Goal: Transaction & Acquisition: Obtain resource

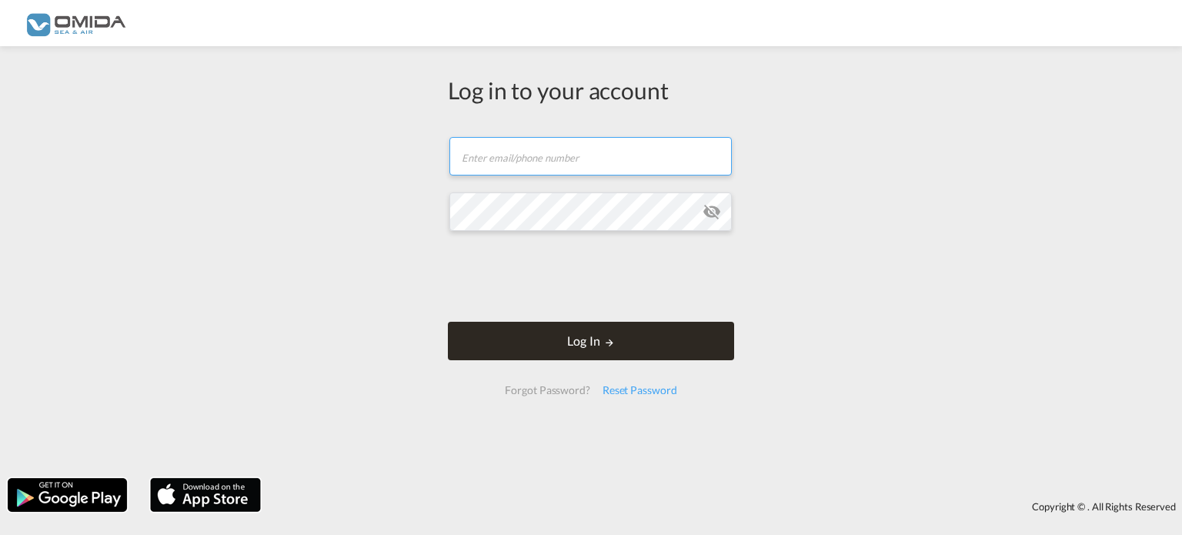
type input "[EMAIL_ADDRESS][DOMAIN_NAME]"
click at [528, 345] on button "Log In" at bounding box center [591, 341] width 286 height 38
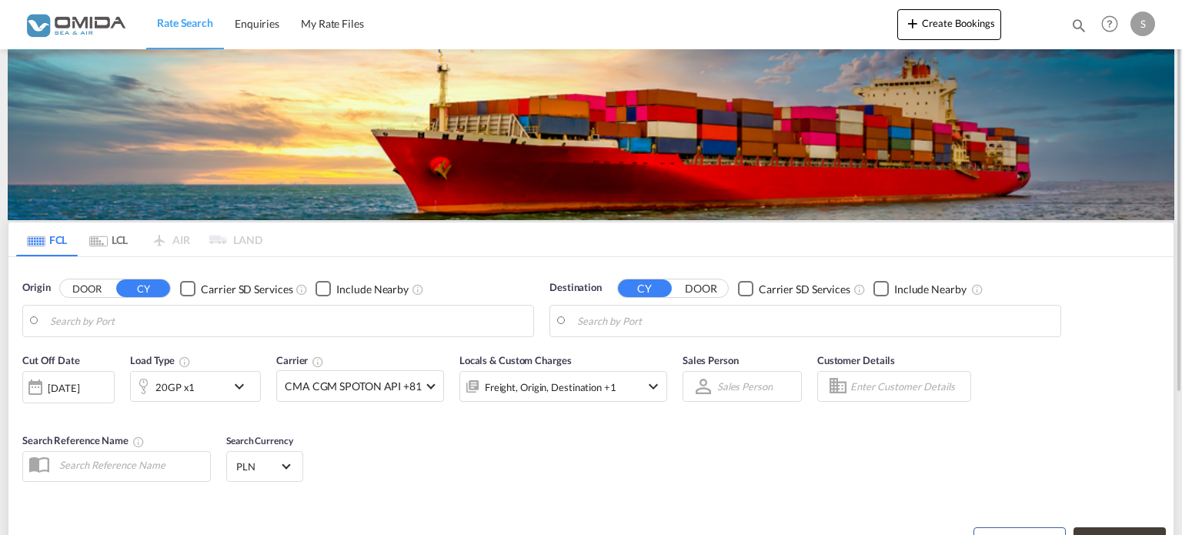
type input "[GEOGRAPHIC_DATA], PLGDY"
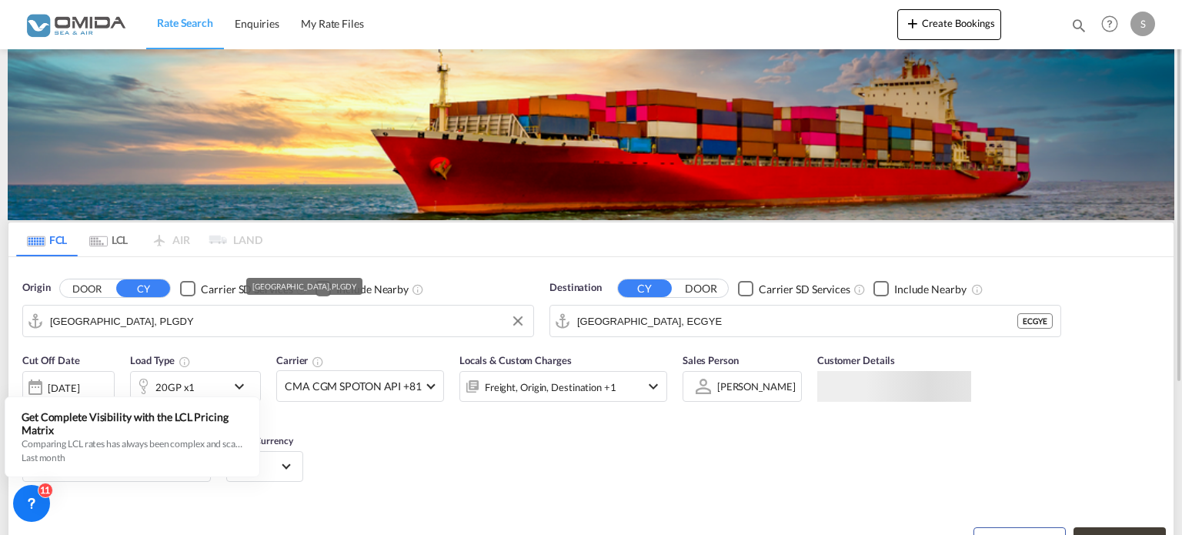
click at [411, 328] on input "[GEOGRAPHIC_DATA], PLGDY" at bounding box center [287, 320] width 475 height 23
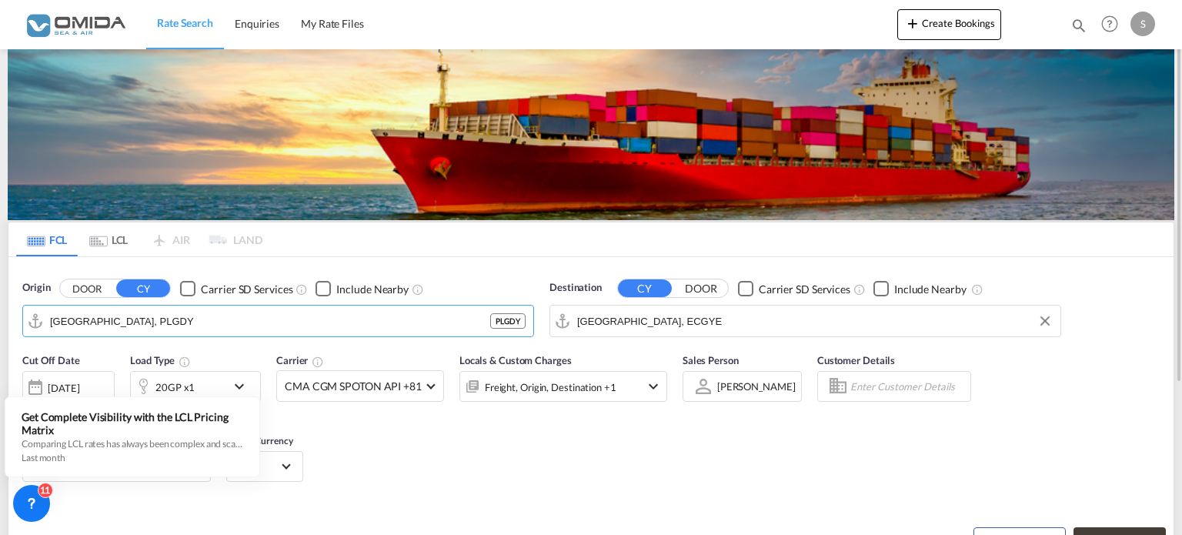
click at [772, 324] on input "[GEOGRAPHIC_DATA], ECGYE" at bounding box center [814, 320] width 475 height 23
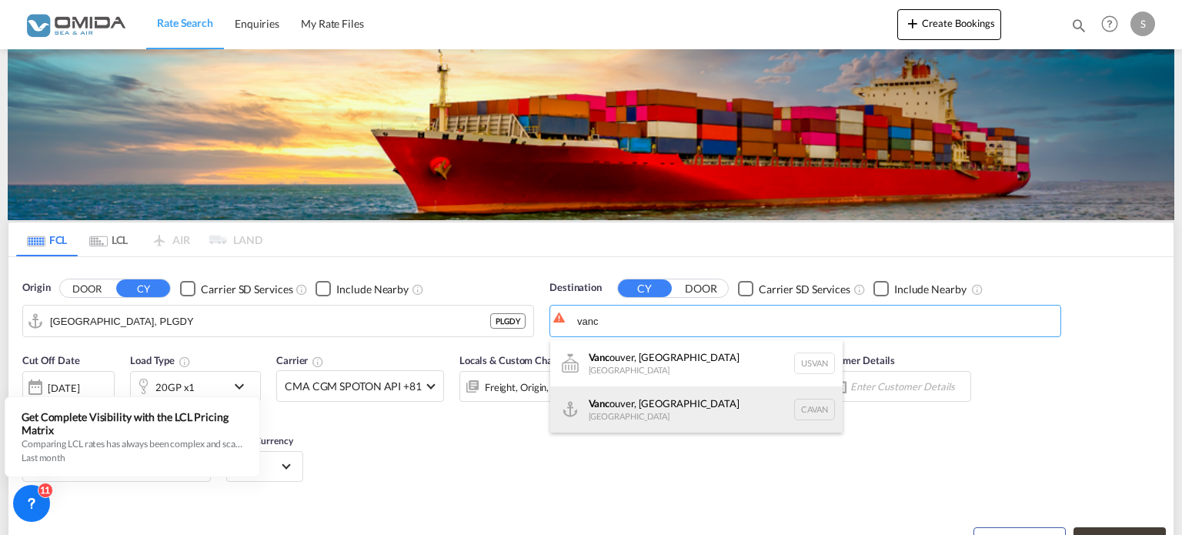
click at [695, 404] on div "Vanc ouver, [GEOGRAPHIC_DATA] [GEOGRAPHIC_DATA] [GEOGRAPHIC_DATA]" at bounding box center [696, 409] width 292 height 46
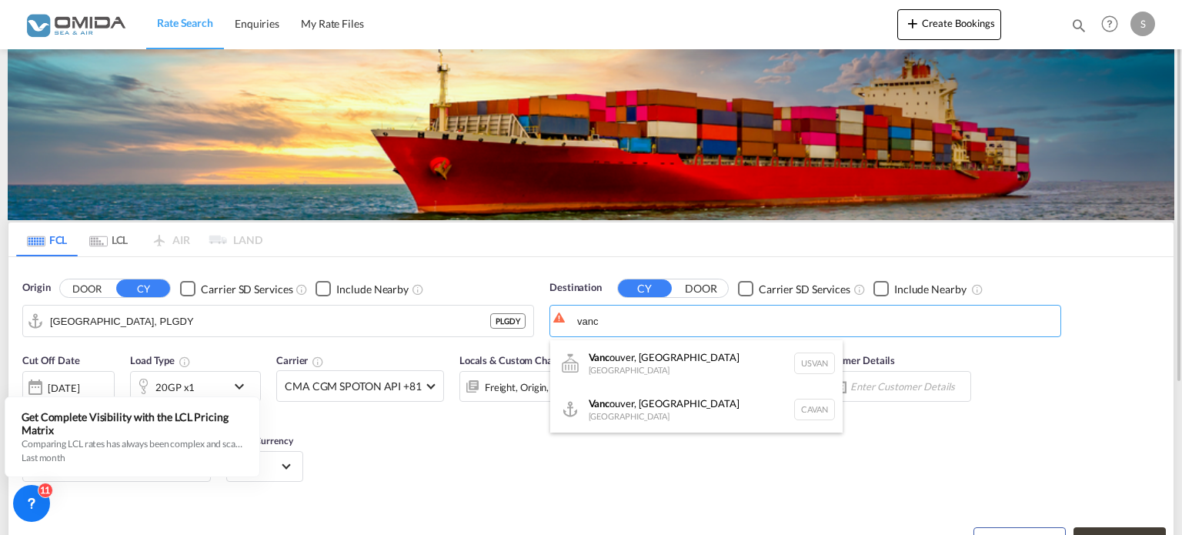
type input "[GEOGRAPHIC_DATA], [GEOGRAPHIC_DATA], CAVAN"
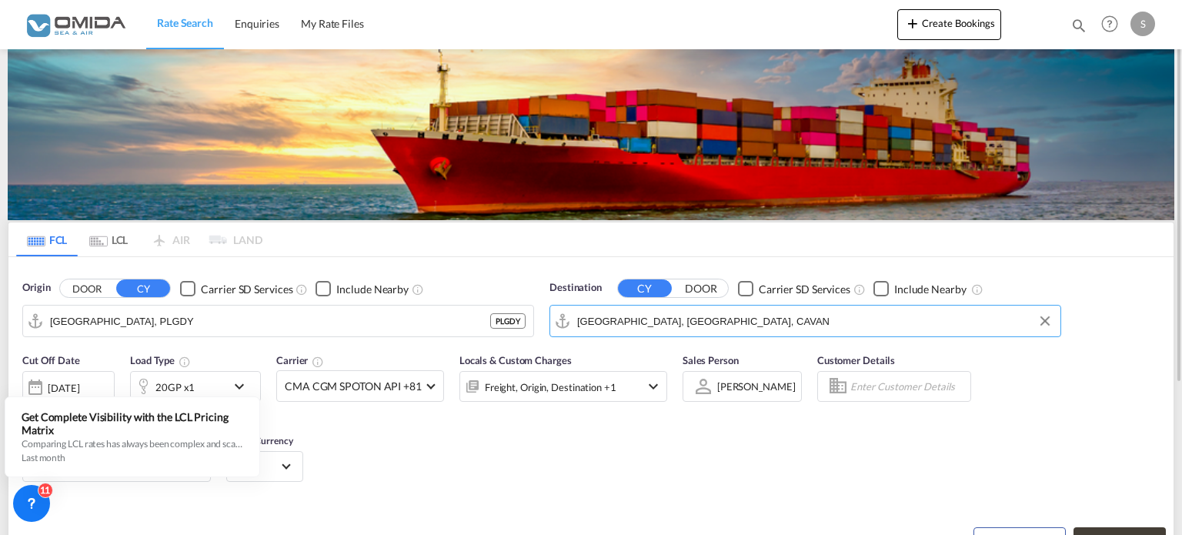
scroll to position [154, 0]
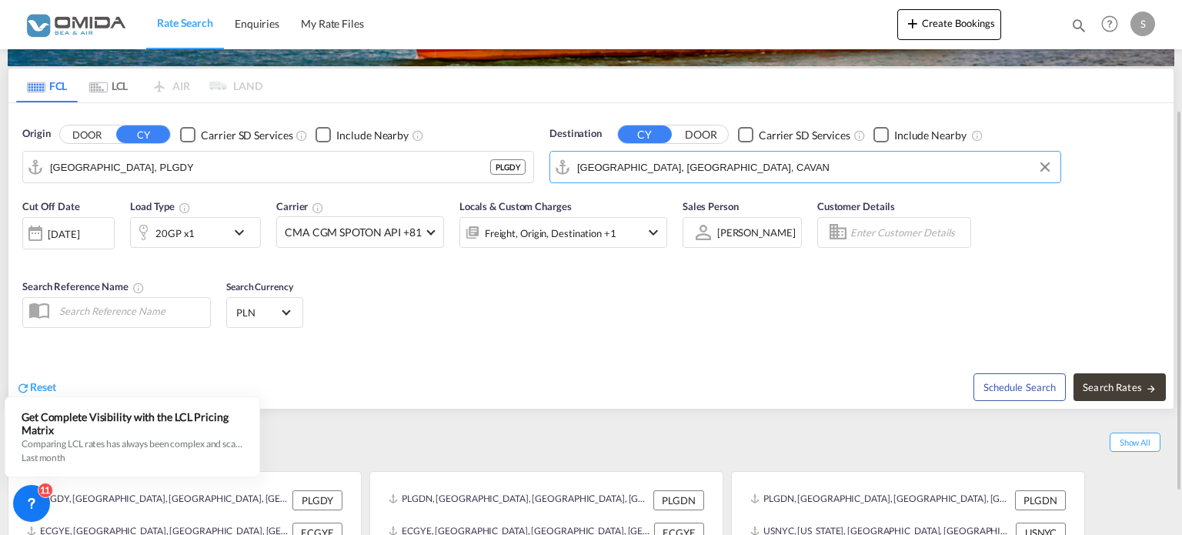
click at [250, 227] on md-icon "icon-chevron-down" at bounding box center [243, 232] width 26 height 18
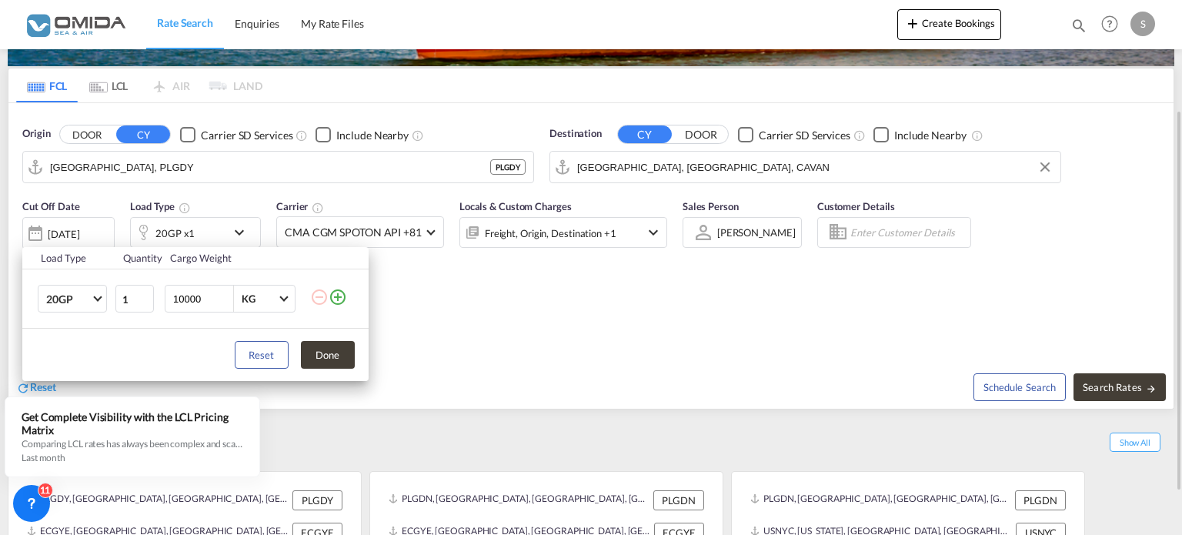
click at [250, 227] on div "Load Type Quantity Cargo Weight 20GP 20GP 40GP 40HC 45HC 20RE 40RE 40HR 20OT 40…" at bounding box center [591, 267] width 1182 height 535
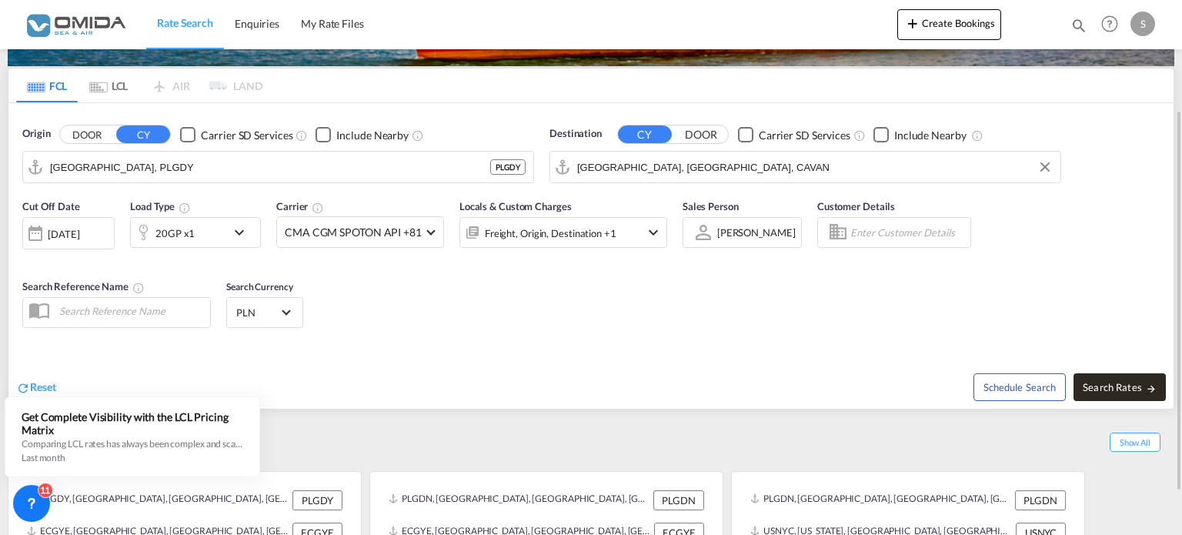
click at [1119, 393] on button "Search Rates" at bounding box center [1119, 387] width 92 height 28
type input "PLGDY to CAVAN / [DATE]"
